Goal: Transaction & Acquisition: Download file/media

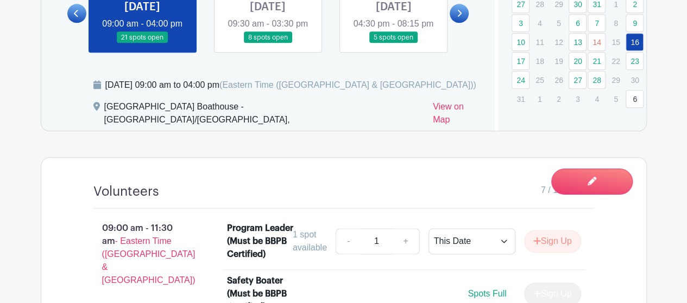
scroll to position [766, 0]
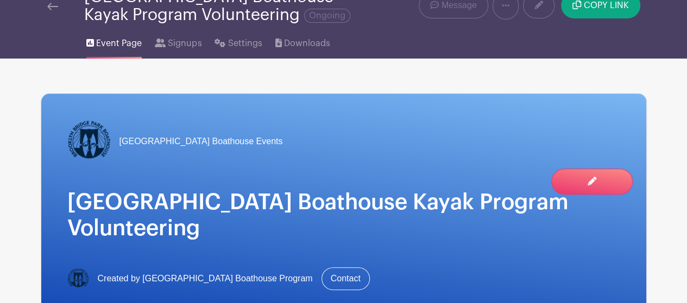
scroll to position [50, 0]
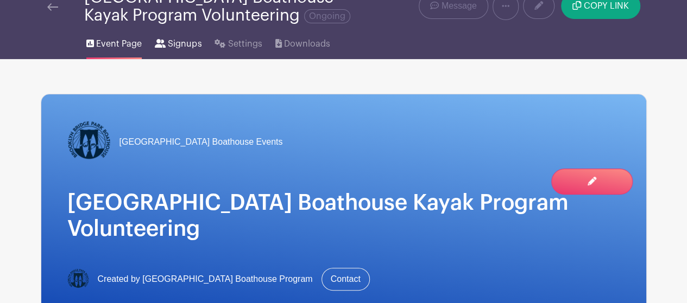
click at [181, 32] on link "Signups" at bounding box center [178, 41] width 47 height 35
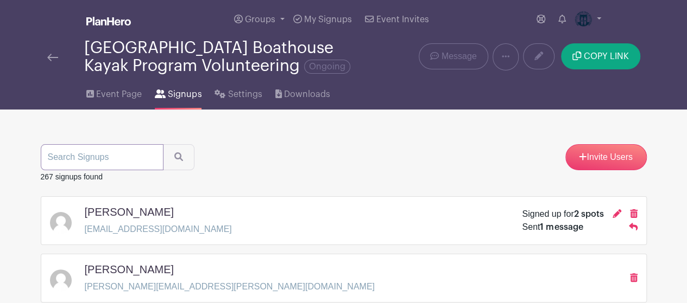
click at [90, 155] on input "search" at bounding box center [102, 157] width 123 height 26
type input "[PERSON_NAME]"
click at [177, 154] on icon "submit" at bounding box center [178, 157] width 9 height 9
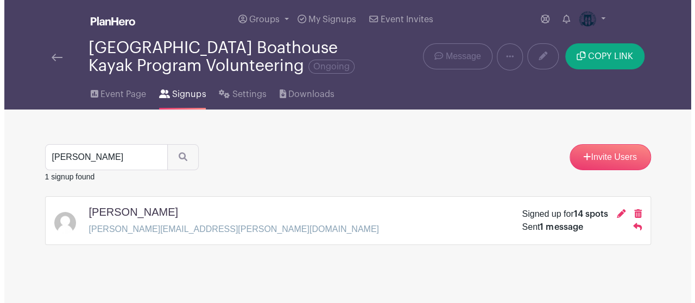
scroll to position [9, 0]
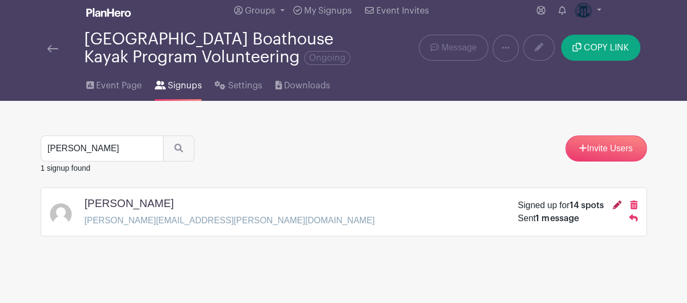
click at [617, 206] on icon at bounding box center [616, 205] width 9 height 9
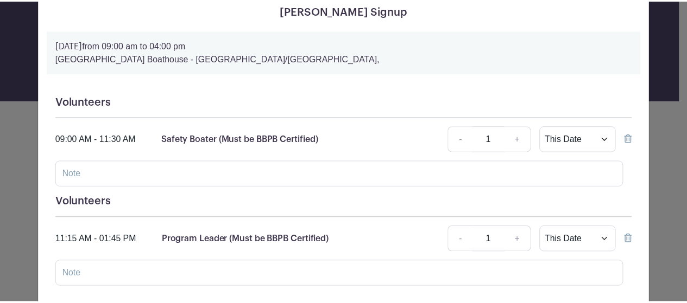
scroll to position [15, 0]
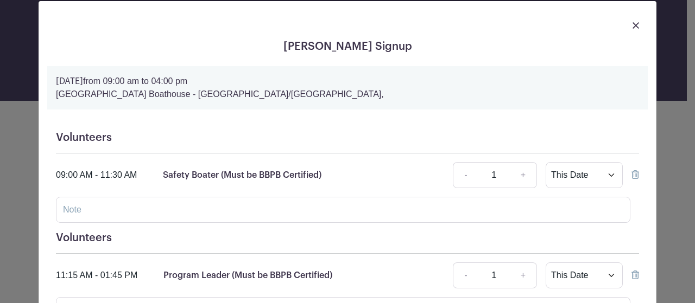
click at [631, 175] on icon at bounding box center [635, 174] width 8 height 9
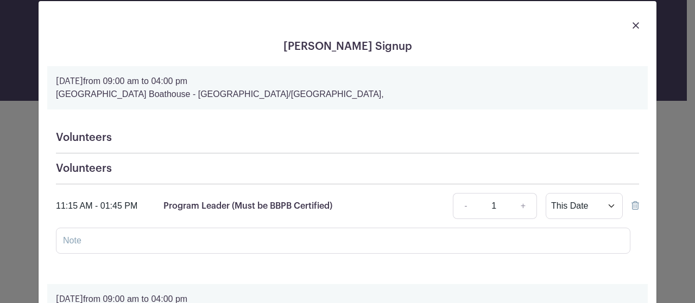
click at [632, 23] on img at bounding box center [635, 25] width 7 height 7
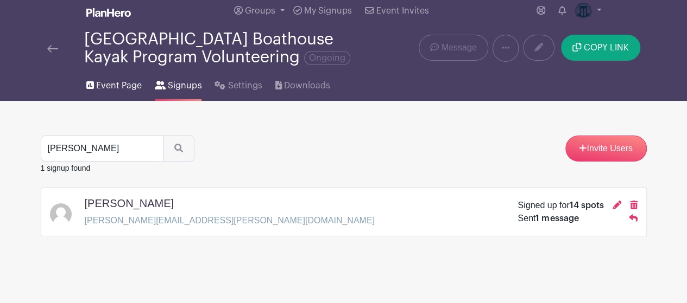
click at [121, 83] on span "Event Page" at bounding box center [119, 85] width 46 height 13
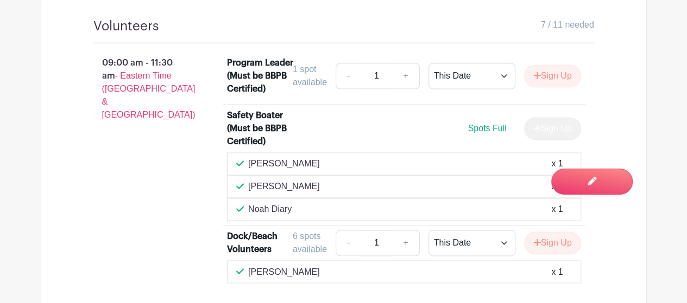
scroll to position [766, 0]
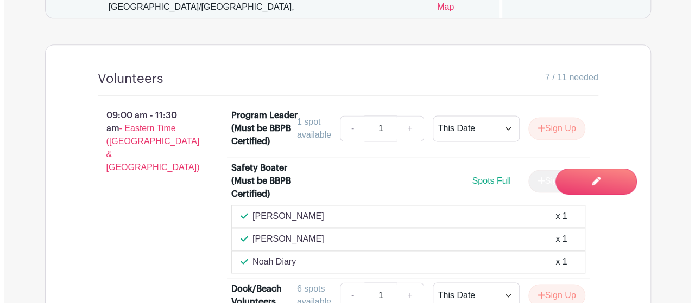
scroll to position [713, 0]
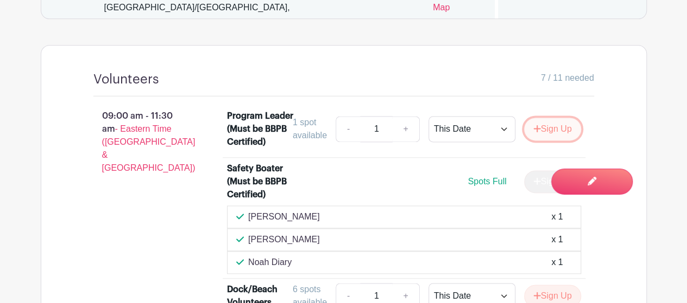
click at [567, 122] on button "Sign Up" at bounding box center [552, 129] width 57 height 23
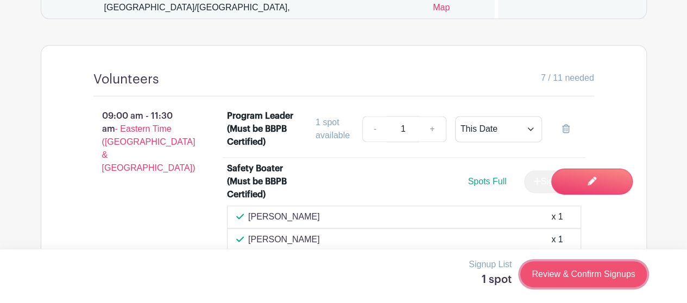
click at [574, 274] on link "Review & Confirm Signups" at bounding box center [583, 275] width 126 height 26
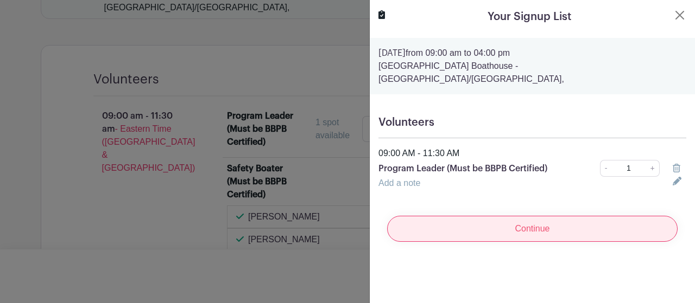
click at [521, 226] on input "Continue" at bounding box center [532, 229] width 290 height 26
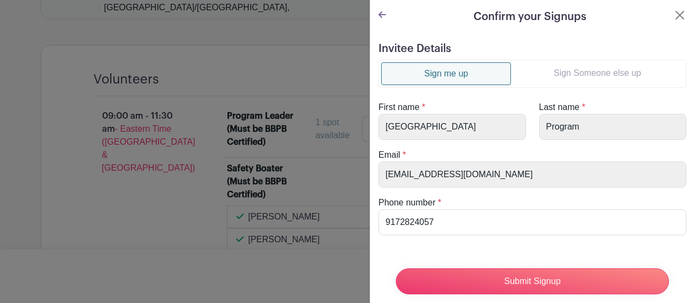
click at [580, 76] on link "Sign Someone else up" at bounding box center [597, 73] width 173 height 22
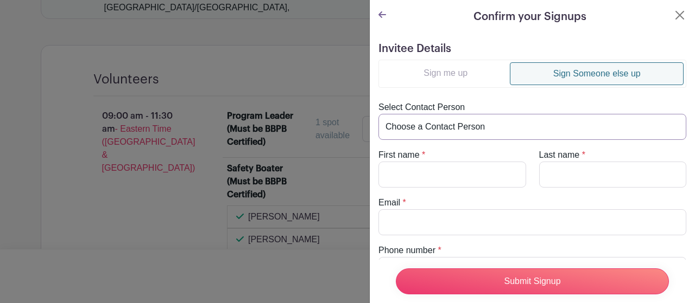
click at [453, 124] on select "Choose a Contact Person [PERSON_NAME] ([EMAIL_ADDRESS][DOMAIN_NAME]) [PERSON_NA…" at bounding box center [532, 127] width 308 height 26
select select "[PERSON_NAME][EMAIL_ADDRESS][PERSON_NAME][DOMAIN_NAME]"
click at [378, 114] on select "Choose a Contact Person [PERSON_NAME] ([EMAIL_ADDRESS][DOMAIN_NAME]) [PERSON_NA…" at bounding box center [532, 127] width 308 height 26
type input "[PERSON_NAME]"
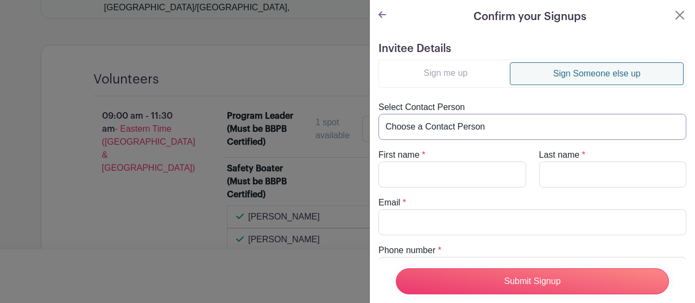
type input "[PERSON_NAME][EMAIL_ADDRESS][PERSON_NAME][DOMAIN_NAME]"
type input "5169244924"
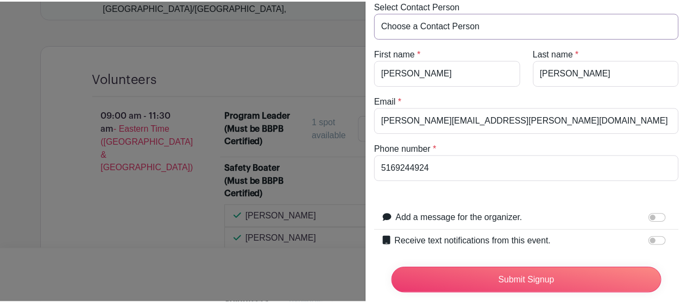
scroll to position [144, 0]
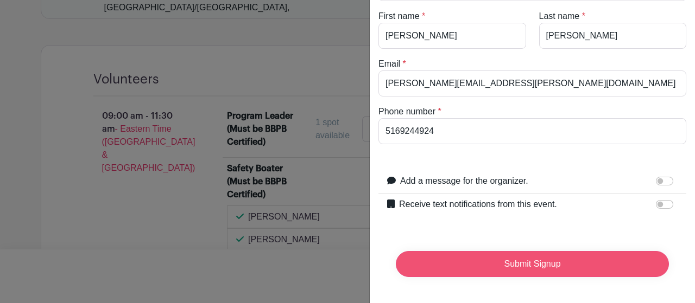
click at [525, 259] on input "Submit Signup" at bounding box center [532, 264] width 273 height 26
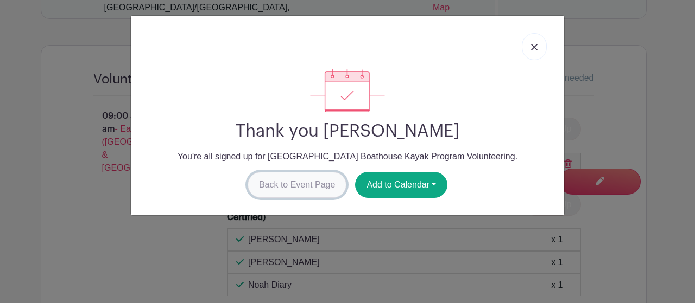
click at [300, 179] on link "Back to Event Page" at bounding box center [297, 185] width 99 height 26
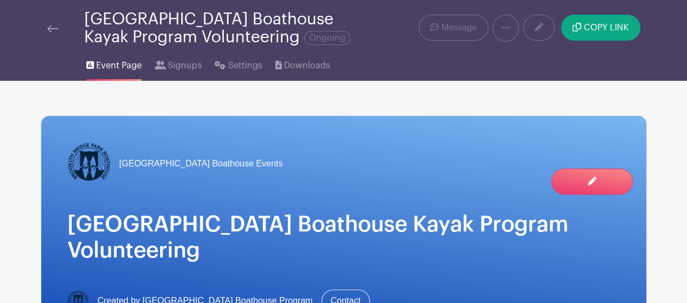
scroll to position [28, 0]
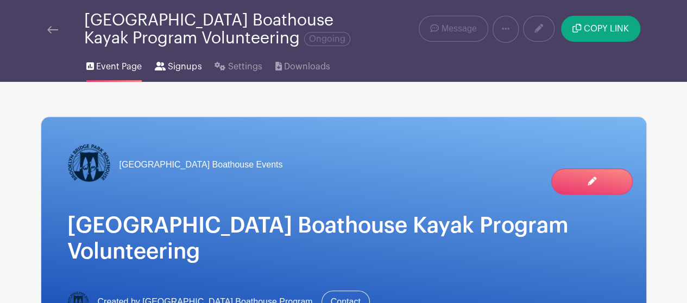
click at [174, 60] on span "Signups" at bounding box center [185, 66] width 34 height 13
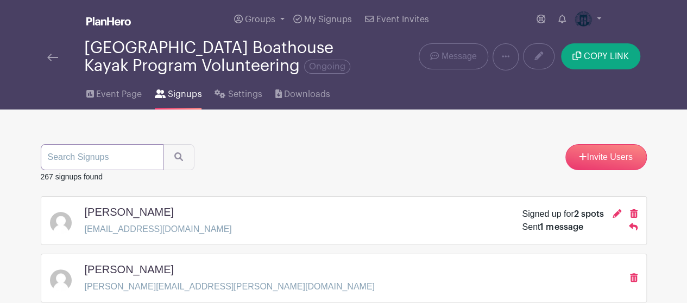
click at [92, 154] on input "search" at bounding box center [102, 157] width 123 height 26
type input "[PERSON_NAME]"
click at [163, 144] on button "submit" at bounding box center [178, 157] width 31 height 26
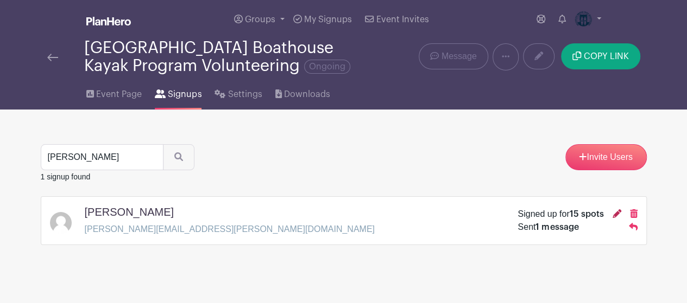
click at [614, 213] on icon at bounding box center [616, 214] width 9 height 9
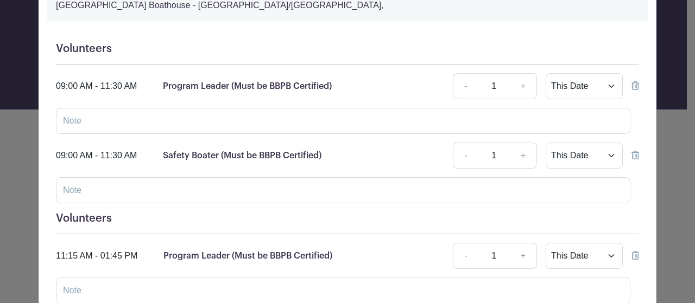
scroll to position [116, 0]
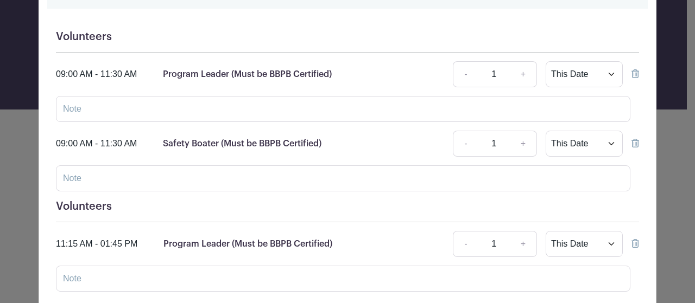
click at [631, 143] on icon at bounding box center [635, 143] width 8 height 9
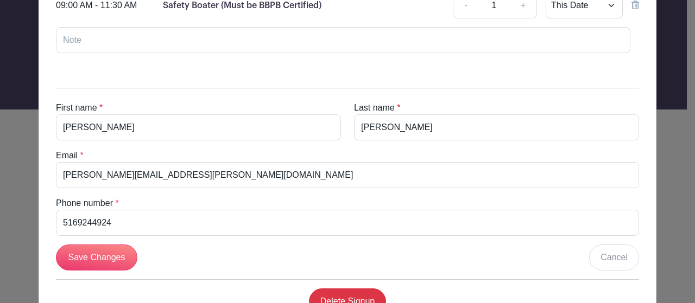
scroll to position [2304, 0]
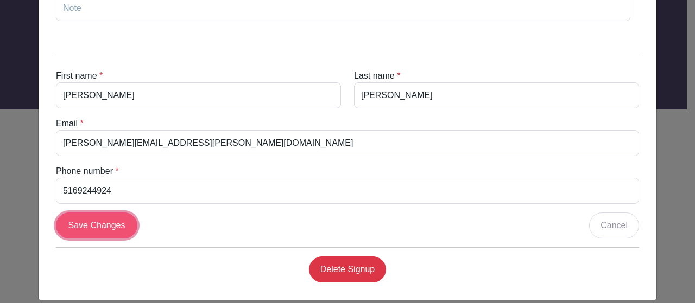
click at [98, 225] on input "Save Changes" at bounding box center [96, 226] width 81 height 26
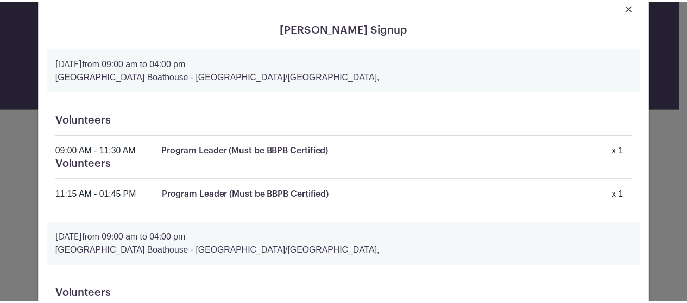
scroll to position [32, 0]
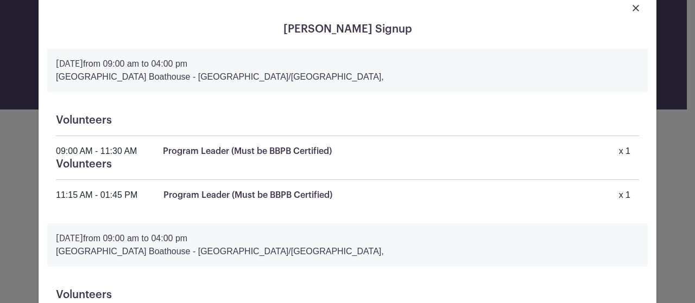
click at [632, 10] on img at bounding box center [635, 8] width 7 height 7
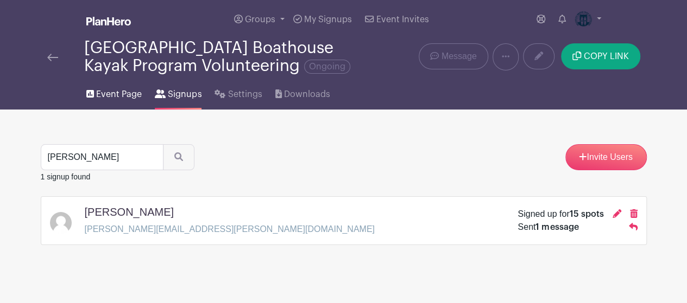
click at [131, 91] on span "Event Page" at bounding box center [119, 94] width 46 height 13
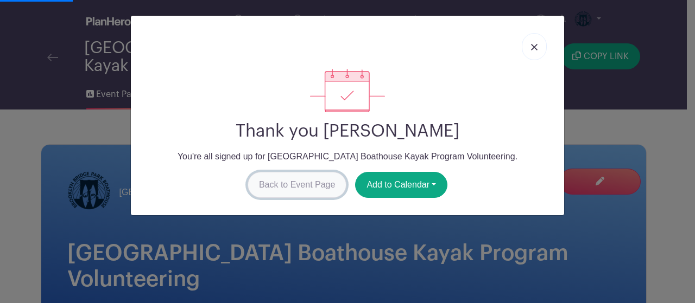
click at [324, 177] on link "Back to Event Page" at bounding box center [297, 185] width 99 height 26
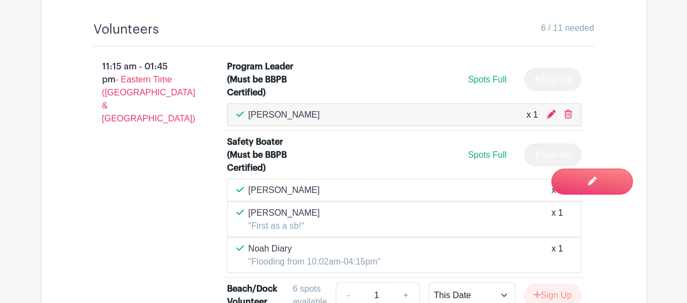
scroll to position [1110, 0]
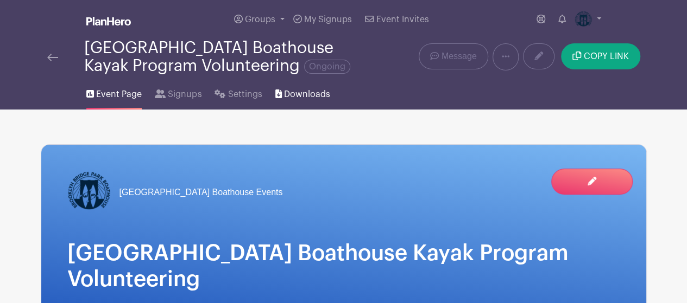
click at [294, 97] on span "Downloads" at bounding box center [307, 94] width 46 height 13
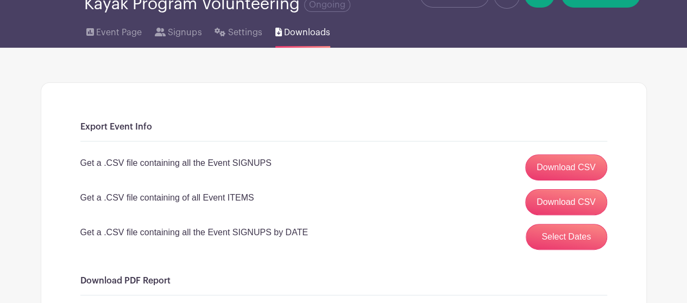
scroll to position [114, 0]
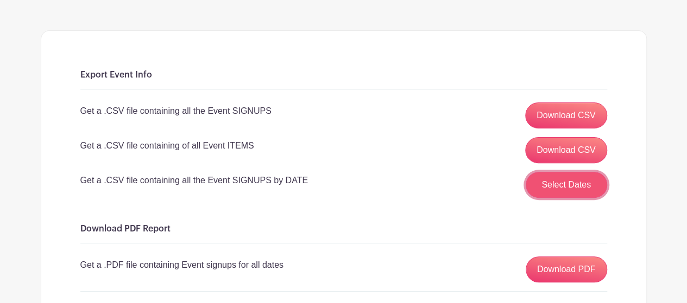
click at [545, 182] on button "Select Dates" at bounding box center [565, 185] width 81 height 26
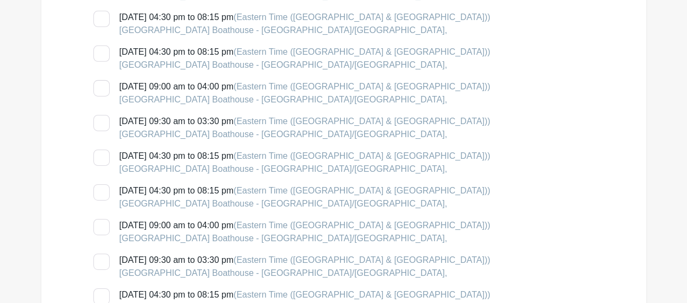
scroll to position [1722, 0]
click at [97, 226] on div at bounding box center [101, 227] width 16 height 16
click at [97, 226] on input "Saturday, August 16, 2025 at 09:00 am to 04:00 pm (Eastern Time (US & Canada)) …" at bounding box center [96, 222] width 7 height 7
checkbox input "true"
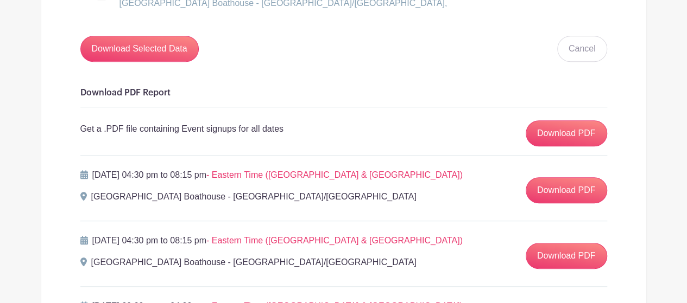
scroll to position [2333, 0]
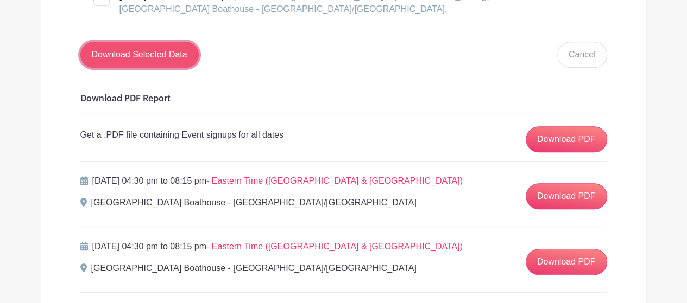
click at [116, 44] on input "Download Selected Data" at bounding box center [139, 55] width 118 height 26
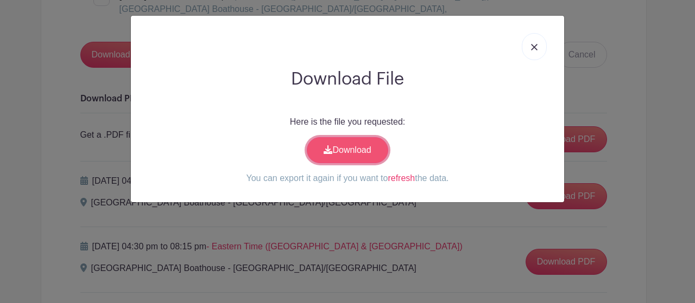
click at [355, 144] on link "Download" at bounding box center [347, 150] width 81 height 26
click at [353, 148] on link "Download" at bounding box center [347, 150] width 81 height 26
click at [535, 42] on link at bounding box center [534, 46] width 25 height 27
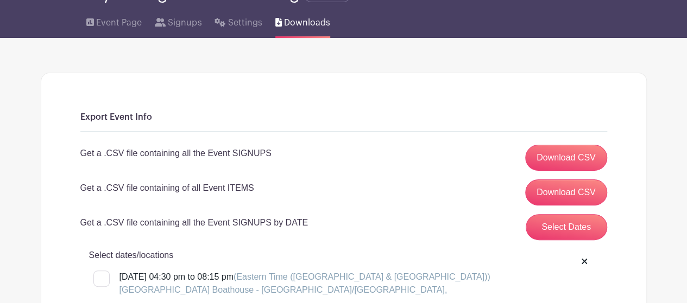
scroll to position [0, 0]
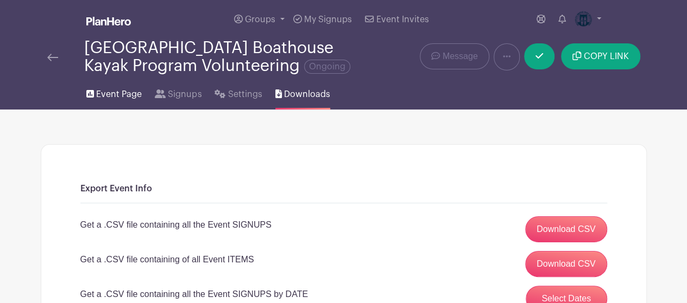
click at [112, 92] on span "Event Page" at bounding box center [119, 94] width 46 height 13
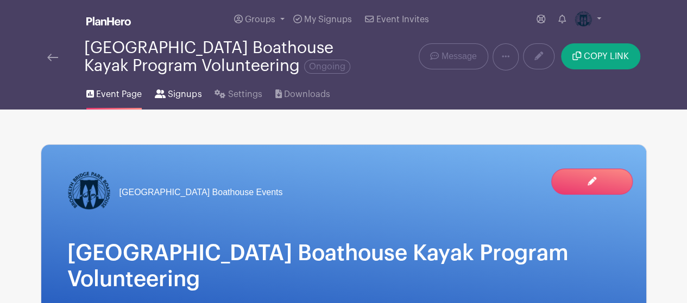
click at [195, 94] on span "Signups" at bounding box center [185, 94] width 34 height 13
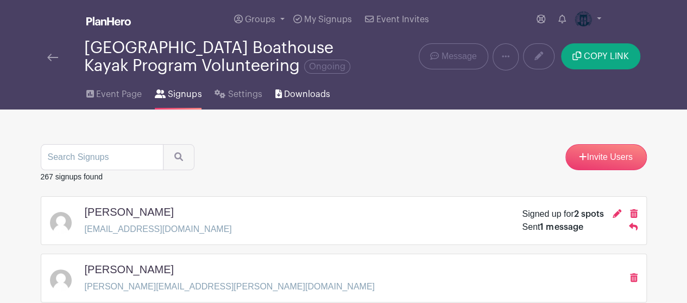
click at [301, 101] on link "Downloads" at bounding box center [302, 92] width 55 height 35
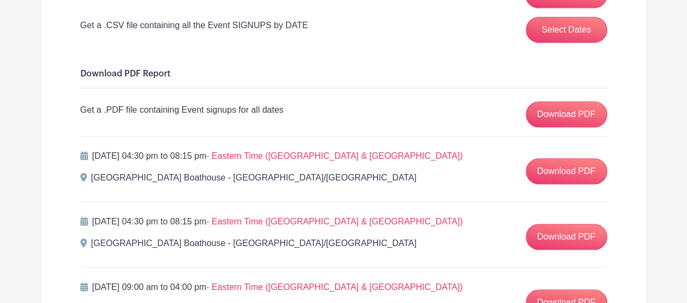
scroll to position [213, 0]
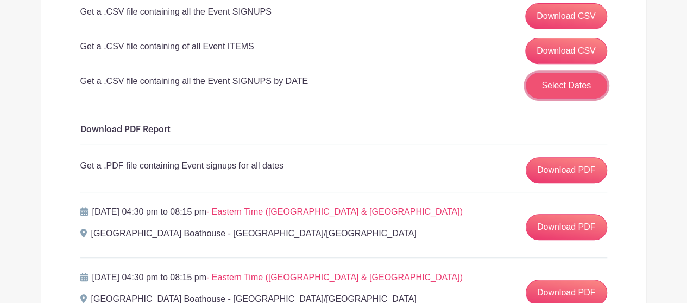
click at [550, 73] on button "Select Dates" at bounding box center [565, 86] width 81 height 26
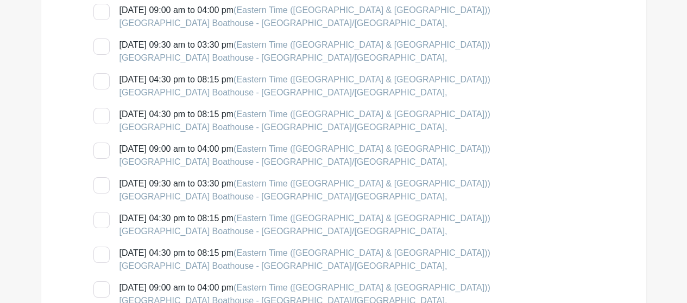
scroll to position [1936, 0]
click at [107, 13] on div at bounding box center [101, 12] width 16 height 16
click at [100, 11] on input "Saturday, August 16, 2025 at 09:00 am to 04:00 pm (Eastern Time (US & Canada)) …" at bounding box center [96, 7] width 7 height 7
checkbox input "true"
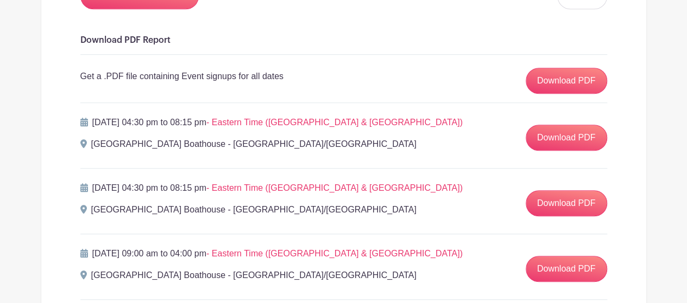
scroll to position [2354, 0]
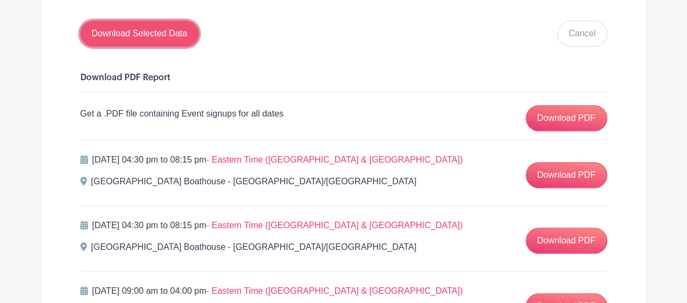
click at [166, 37] on input "Download Selected Data" at bounding box center [139, 34] width 118 height 26
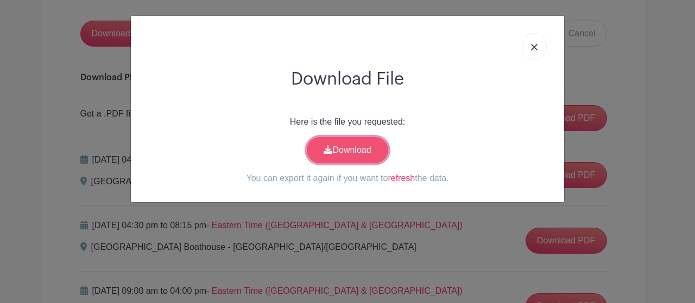
click at [360, 150] on link "Download" at bounding box center [347, 150] width 81 height 26
click at [399, 178] on link "refresh" at bounding box center [401, 178] width 27 height 9
click at [361, 149] on link "Download" at bounding box center [347, 150] width 81 height 26
click at [106, 85] on div "Download File Here is the file you requested: Download You can export it again …" at bounding box center [347, 151] width 695 height 303
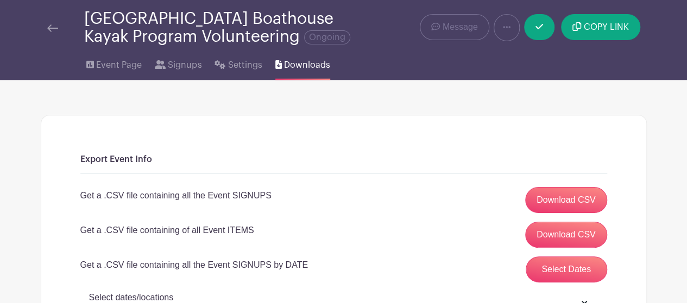
scroll to position [0, 0]
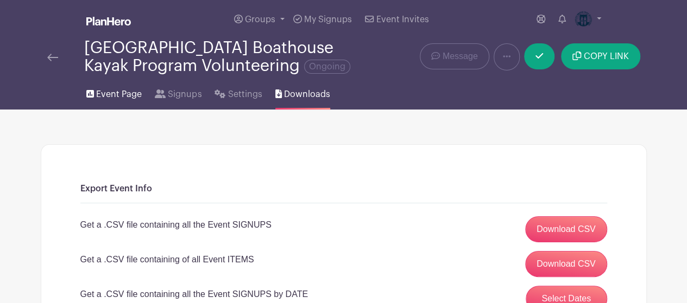
click at [115, 100] on span "Event Page" at bounding box center [119, 94] width 46 height 13
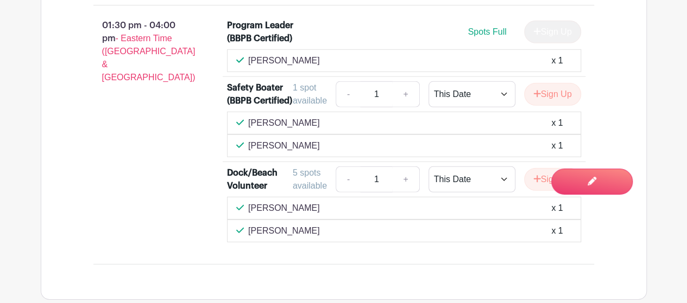
scroll to position [1608, 0]
